Goal: Information Seeking & Learning: Ask a question

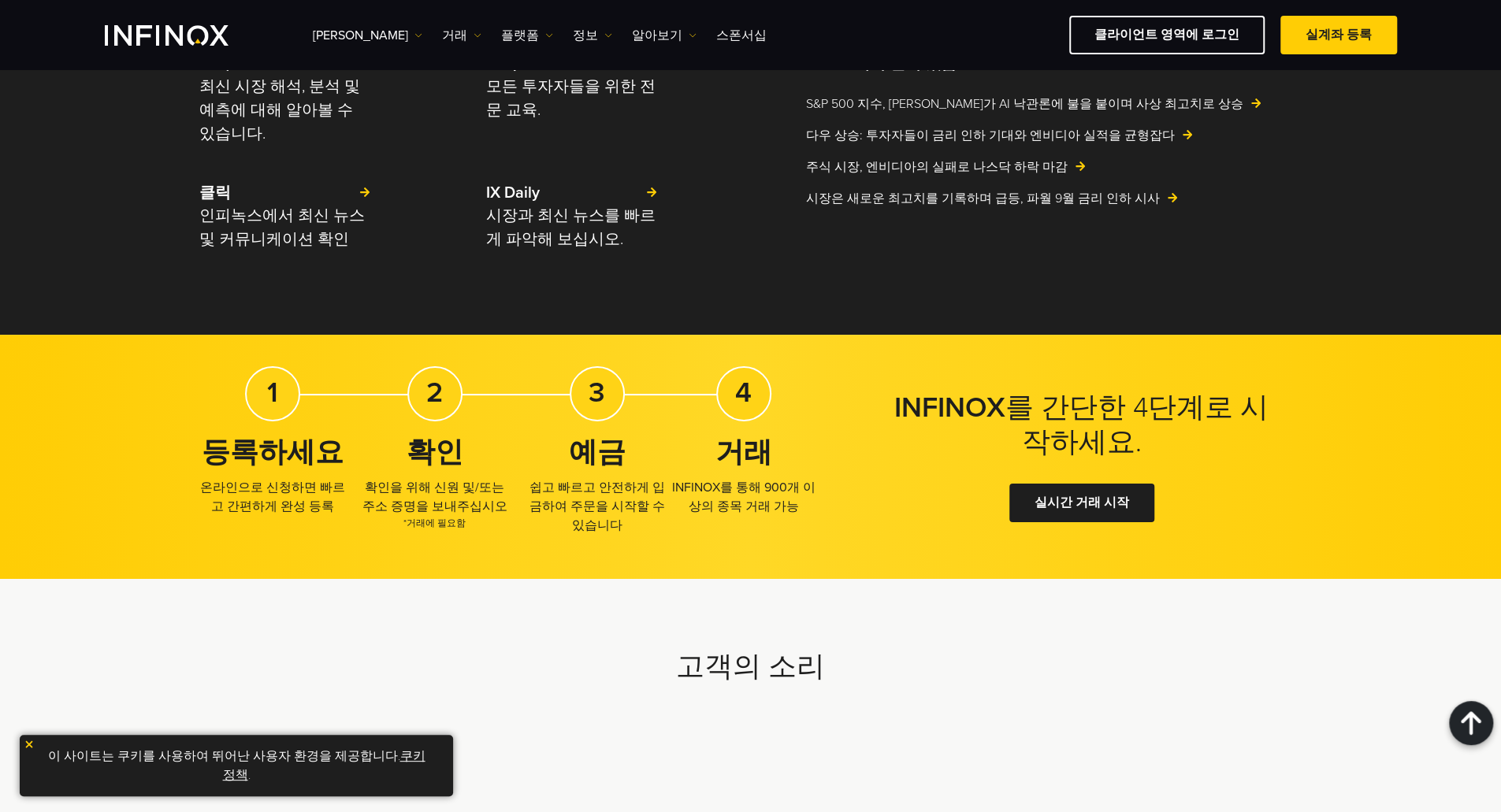
scroll to position [3572, 0]
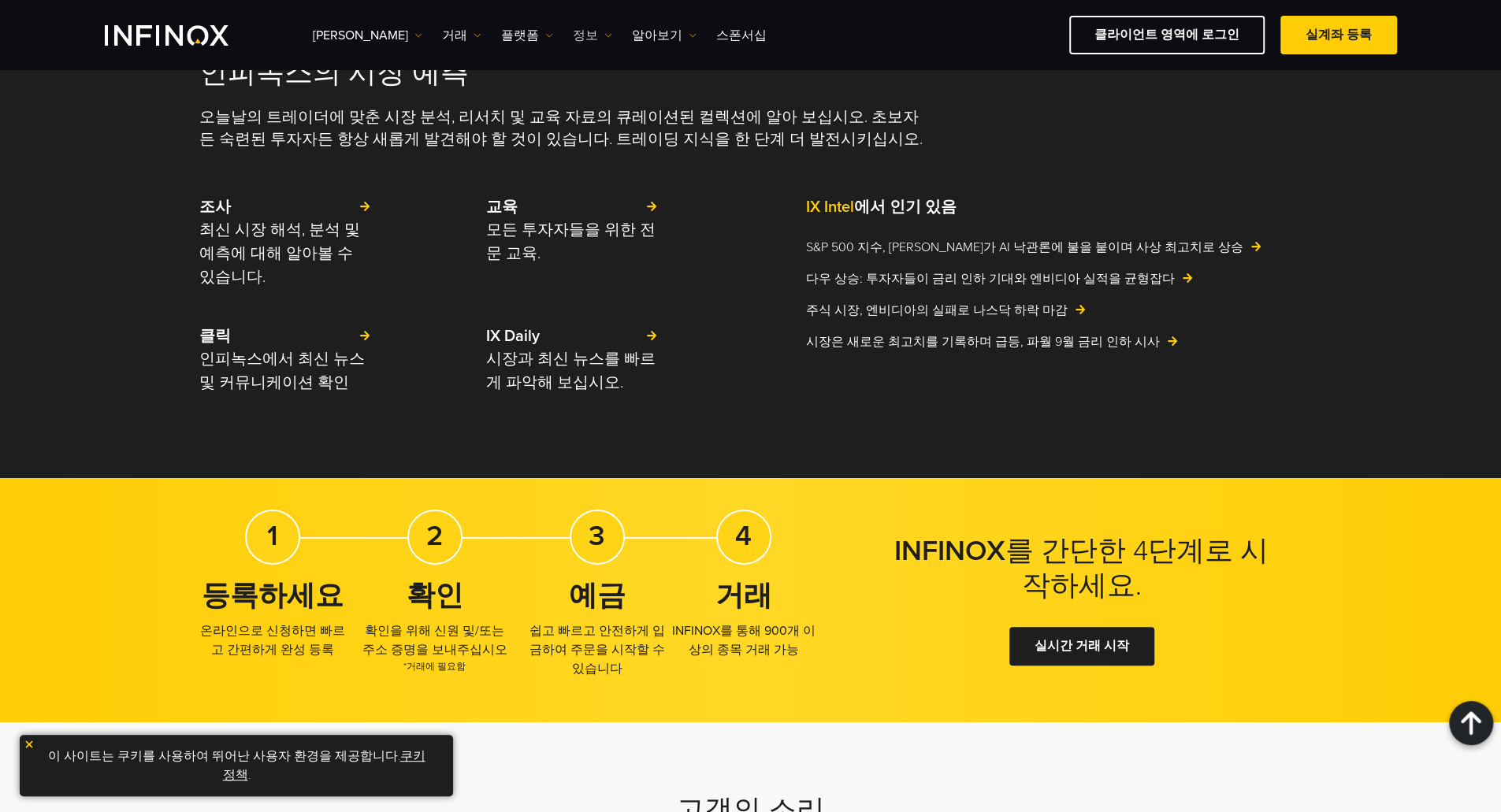
click at [573, 37] on link "정보" at bounding box center [592, 35] width 39 height 19
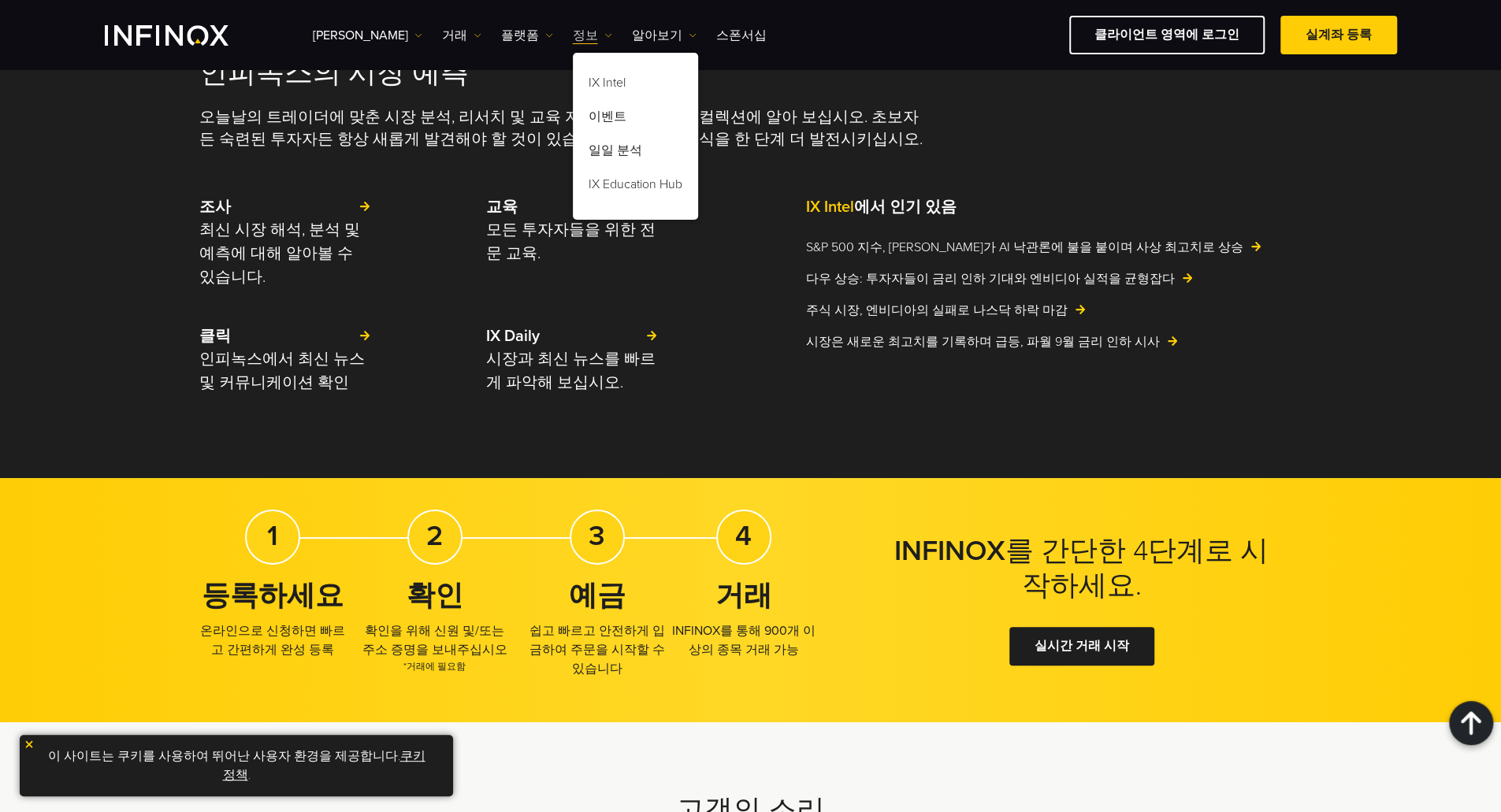
scroll to position [0, 0]
click at [592, 30] on div "종목 종목 상품 정보 거래 계정" at bounding box center [854, 35] width 1084 height 39
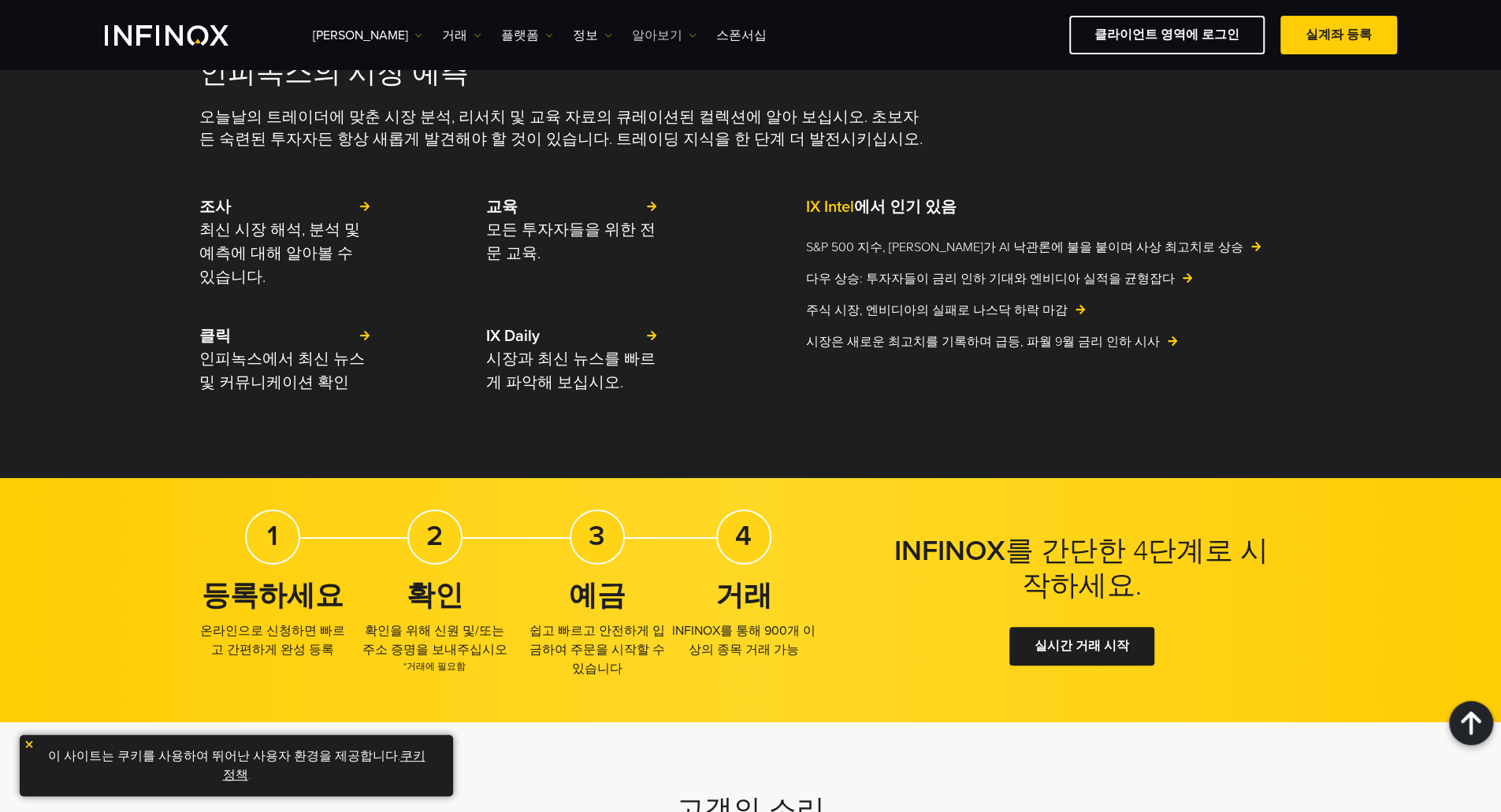
click at [632, 29] on link "알아보기" at bounding box center [664, 35] width 65 height 19
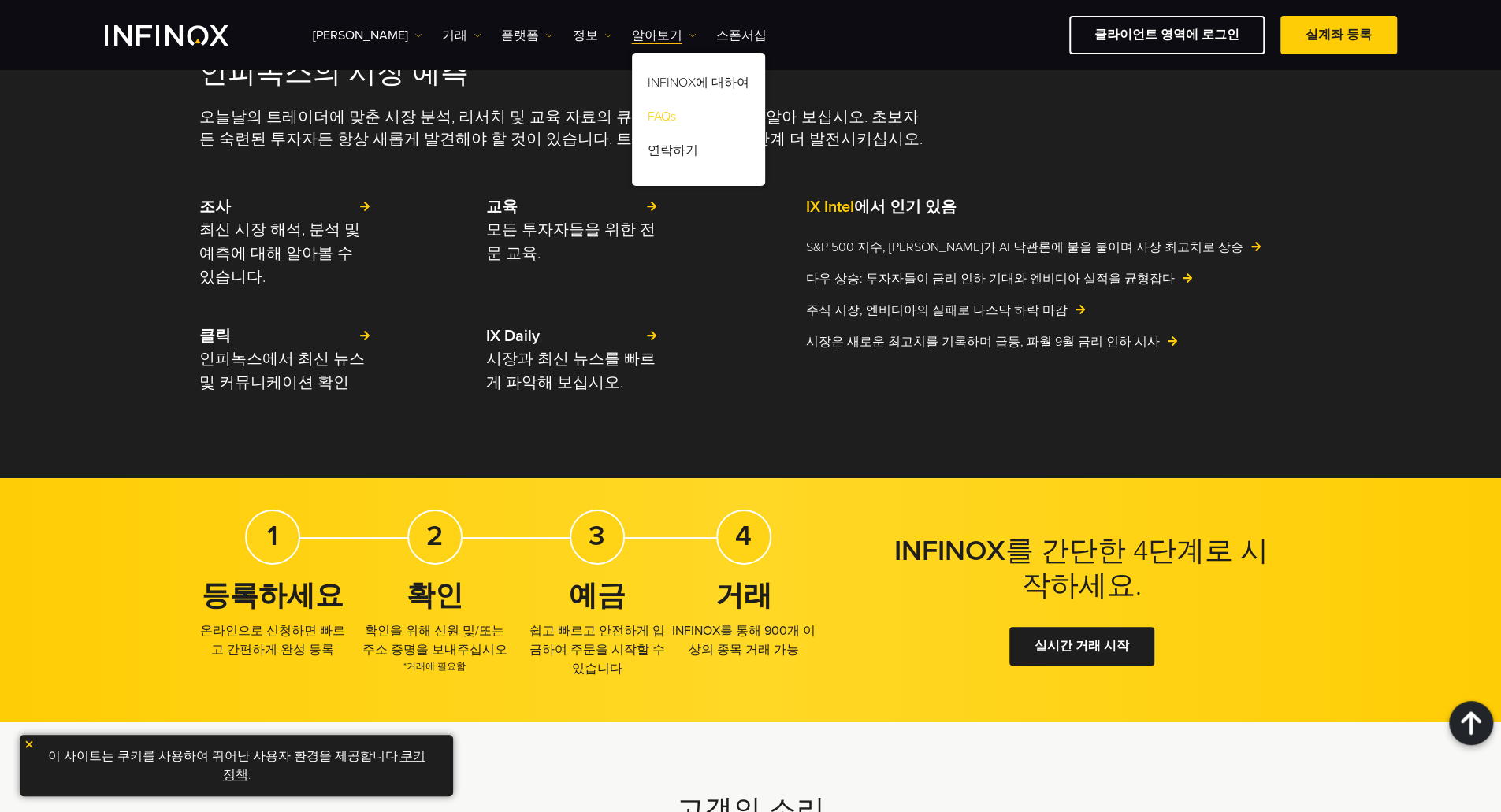
click at [632, 117] on link "FAQs" at bounding box center [698, 119] width 133 height 34
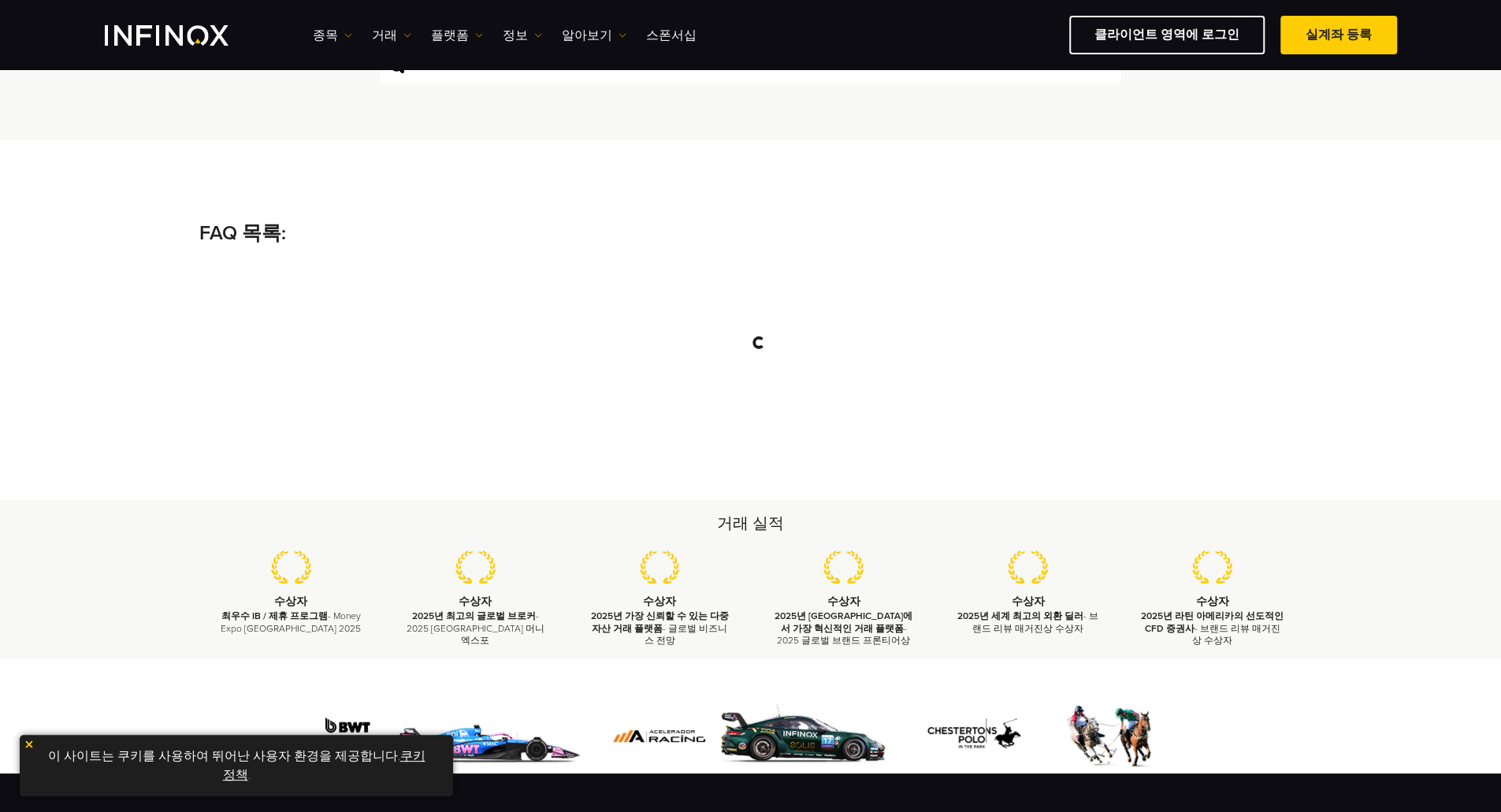
scroll to position [79, 0]
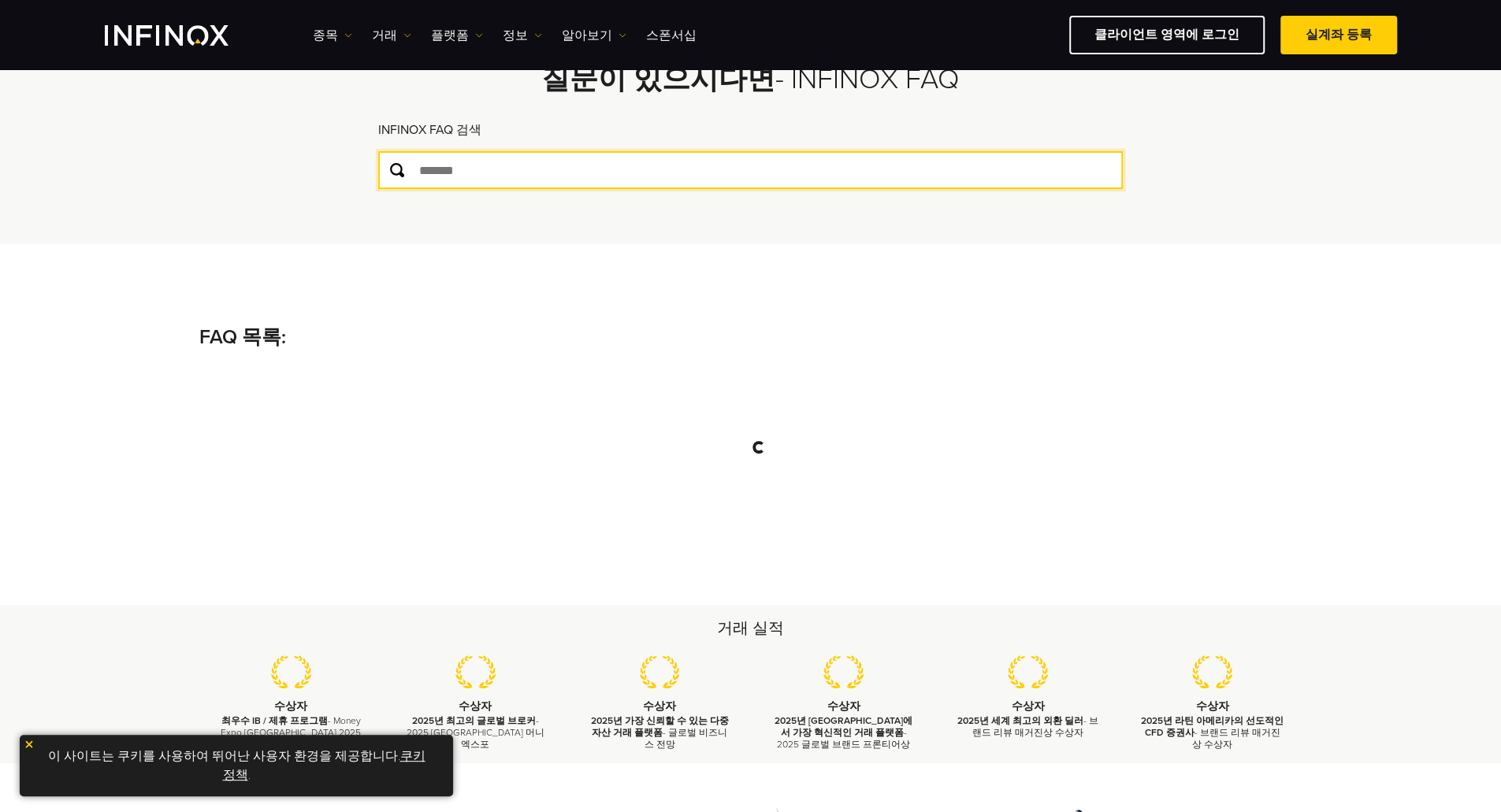
click at [530, 173] on input "text" at bounding box center [750, 170] width 745 height 38
drag, startPoint x: 537, startPoint y: 171, endPoint x: 105, endPoint y: 223, distance: 435.1
click at [117, 203] on div "질문이 있으시다면 - INFINOX FAQ INFINOX FAQ 검색 ***** FAQ 목록:" at bounding box center [750, 117] width 1501 height 253
type input "**"
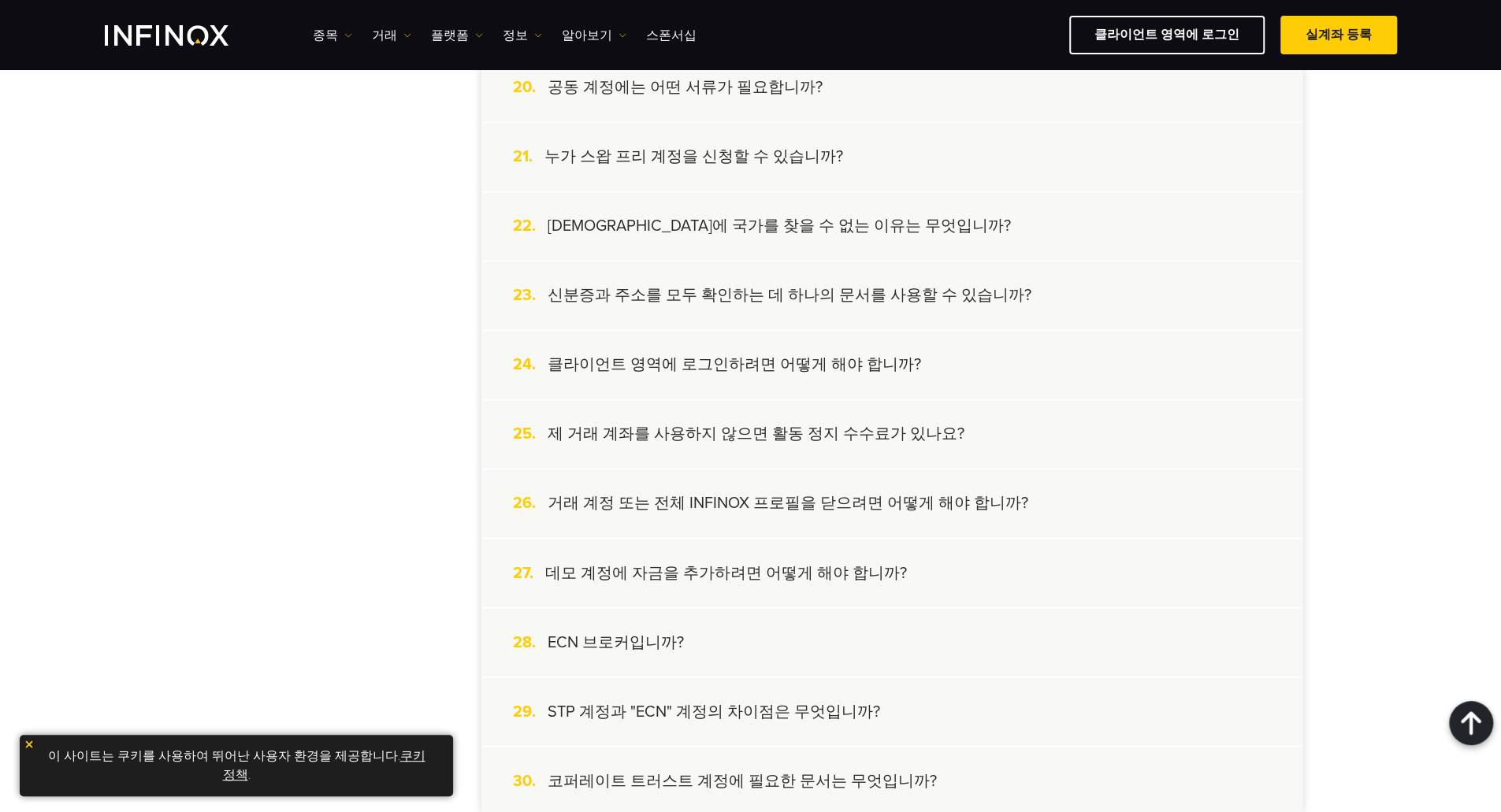
scroll to position [1811, 0]
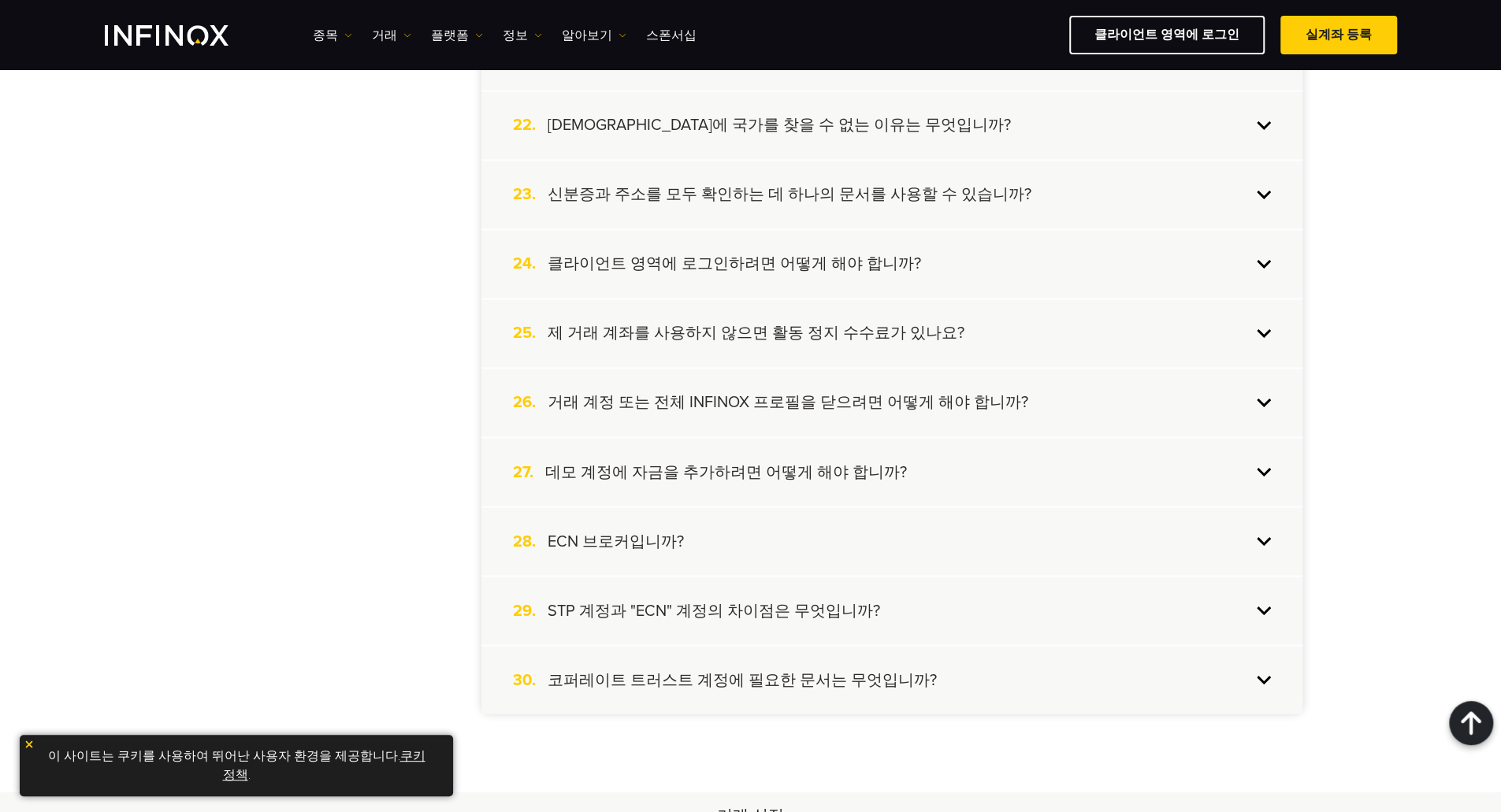
click at [855, 627] on div "29. STP 계정과 "ECN" 계정의 차이점은 무엇입니까?" at bounding box center [891, 610] width 820 height 68
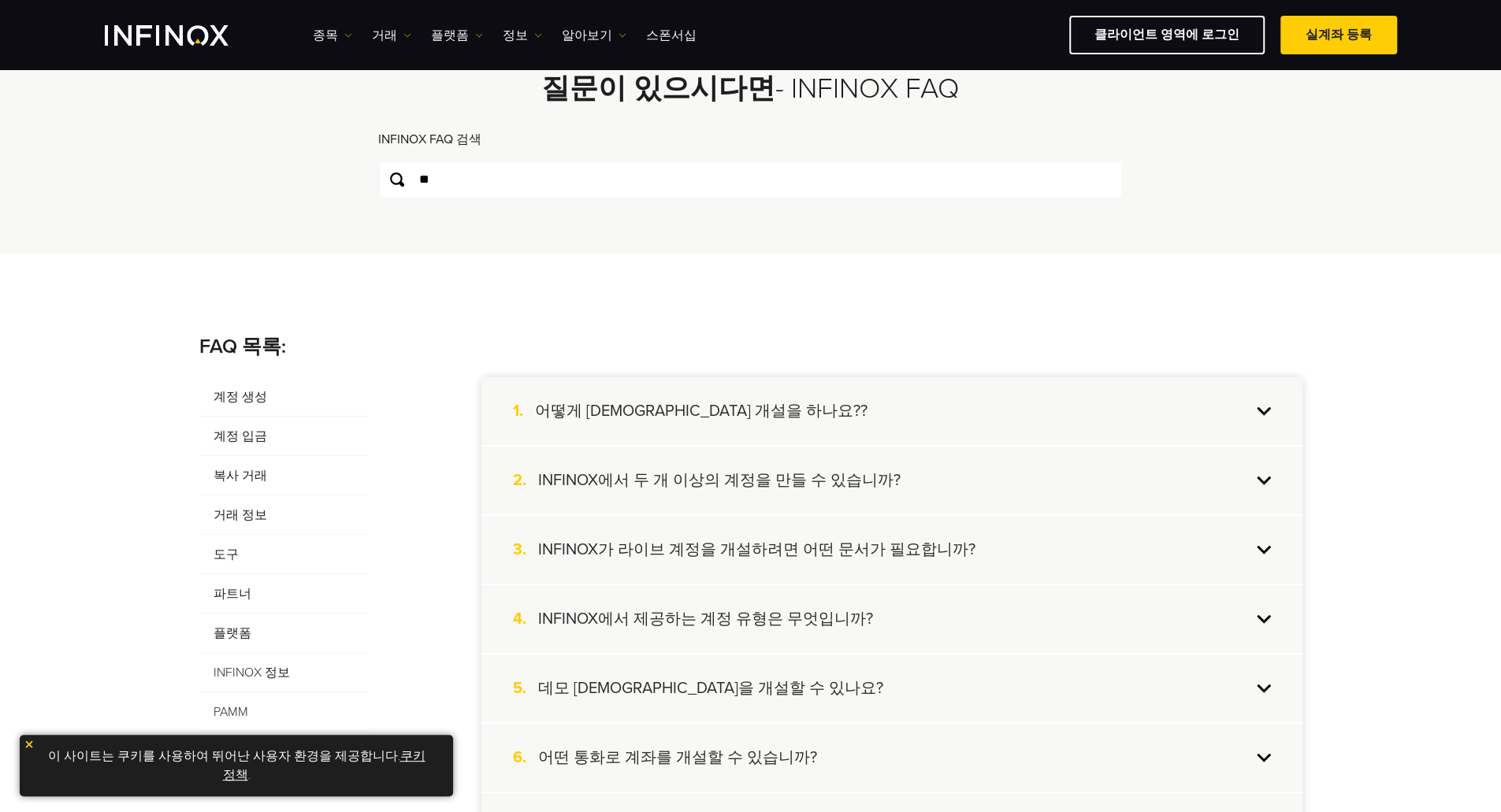
scroll to position [158, 0]
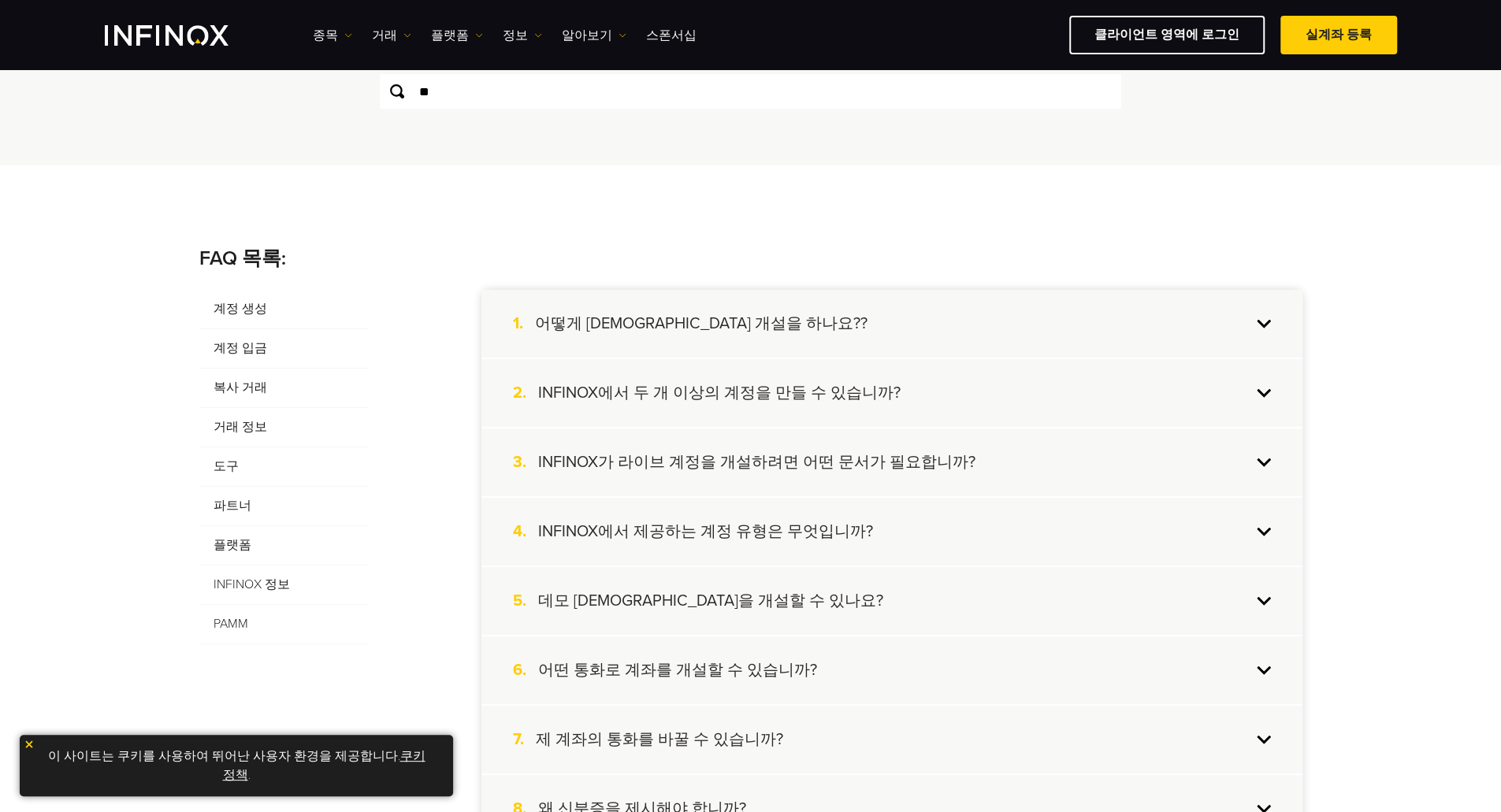
click at [246, 349] on span "계정 입금" at bounding box center [283, 349] width 169 height 39
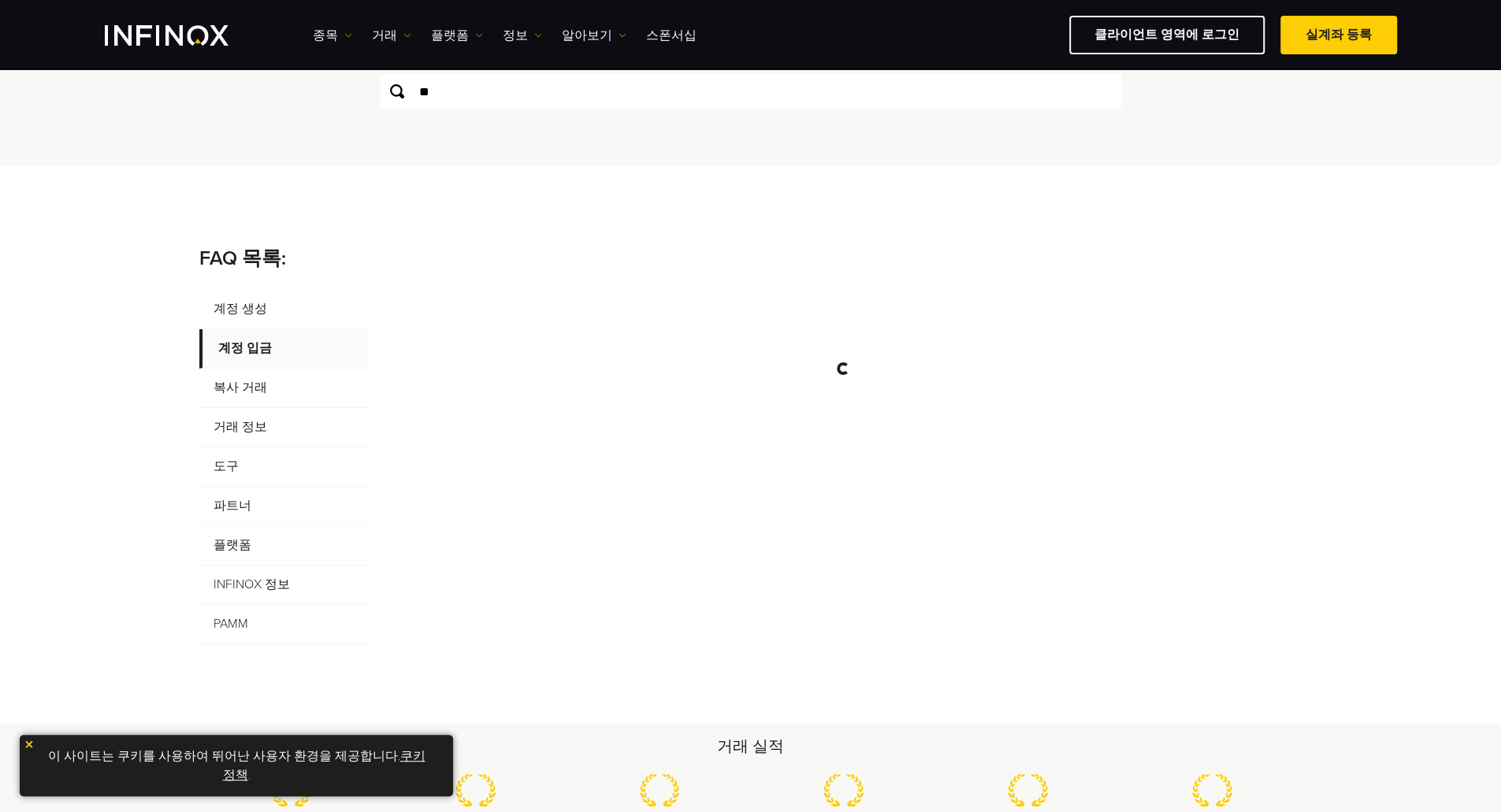
scroll to position [0, 0]
click at [248, 427] on span "거래 정보" at bounding box center [283, 426] width 169 height 39
